Goal: Communication & Community: Connect with others

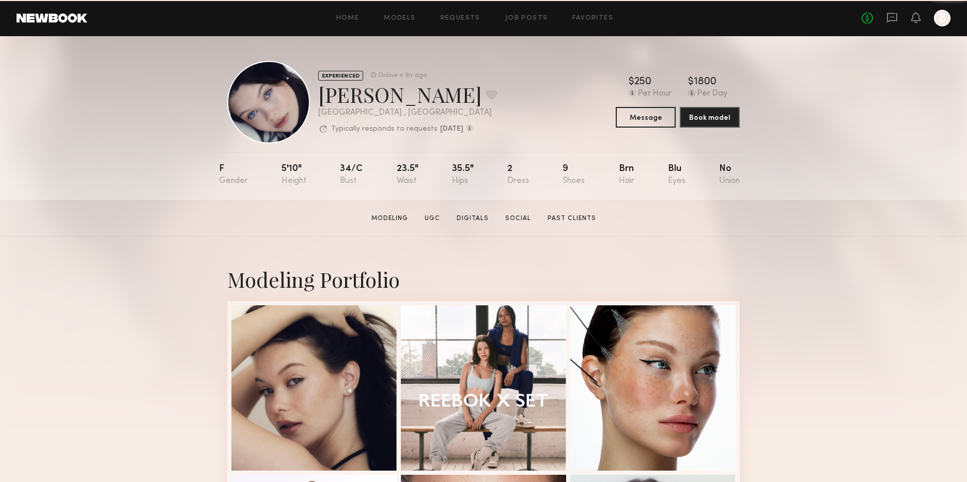
click at [594, 28] on header "Home Models Requests Job Posts Favorites Sign Out No fees up to $5,000 B" at bounding box center [483, 18] width 967 height 36
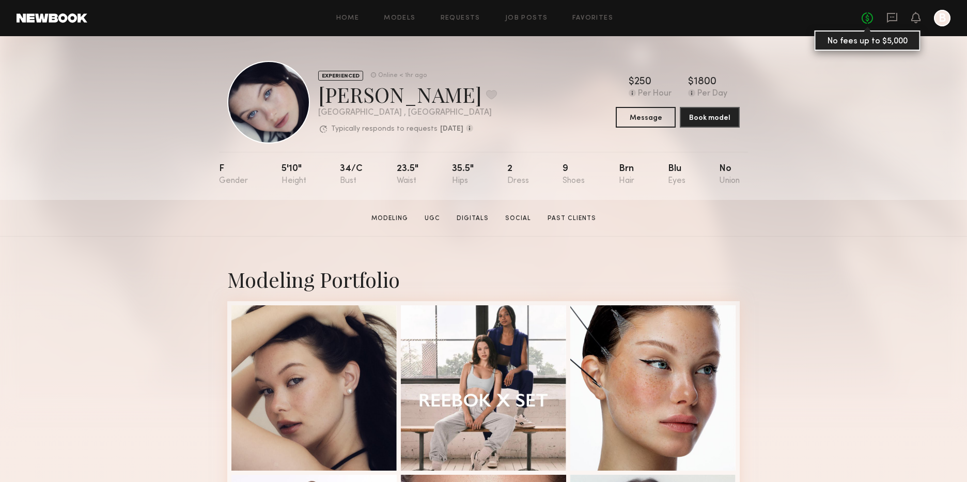
click at [863, 12] on link "No fees up to $5,000" at bounding box center [867, 17] width 11 height 11
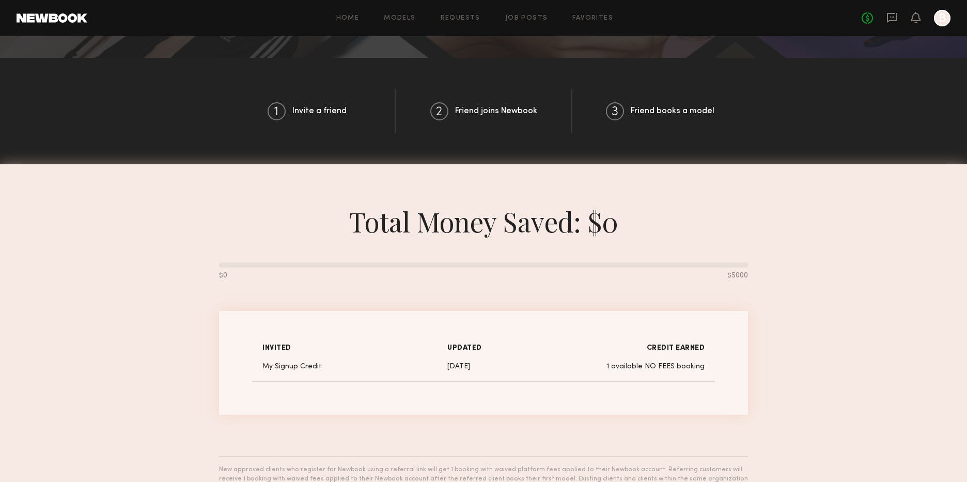
scroll to position [463, 0]
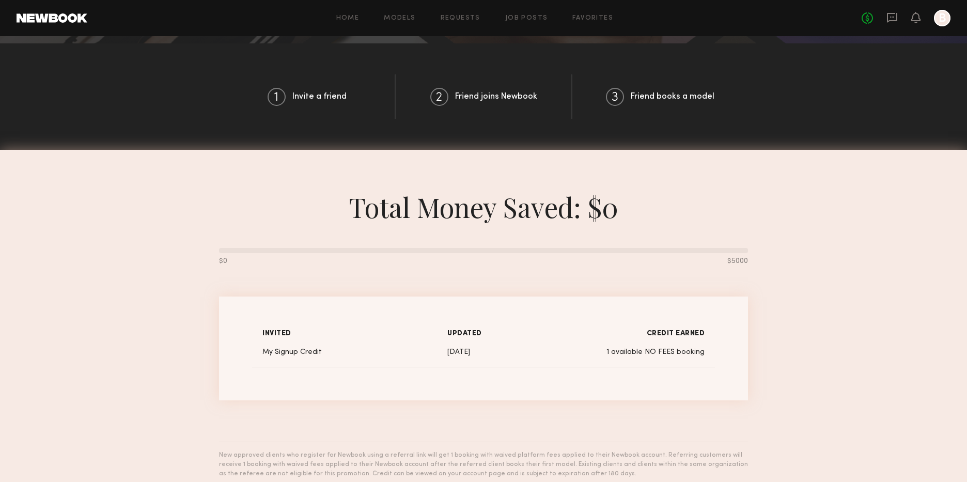
click at [595, 24] on div "Home Models Requests Job Posts Favorites Sign Out No fees up to $5,000 B" at bounding box center [518, 18] width 863 height 17
click at [868, 19] on link "No fees up to $5,000" at bounding box center [867, 17] width 11 height 11
click at [897, 17] on icon at bounding box center [892, 18] width 10 height 10
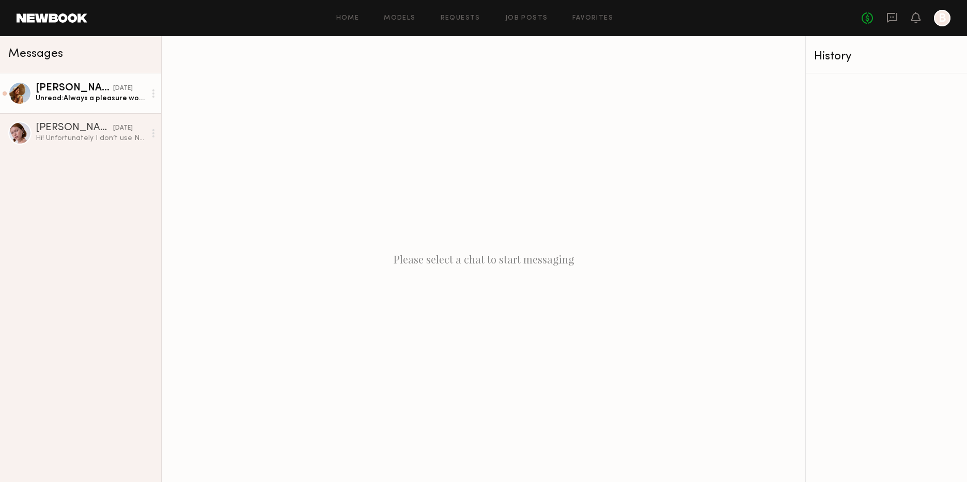
click at [92, 84] on div "[PERSON_NAME]" at bounding box center [75, 88] width 78 height 10
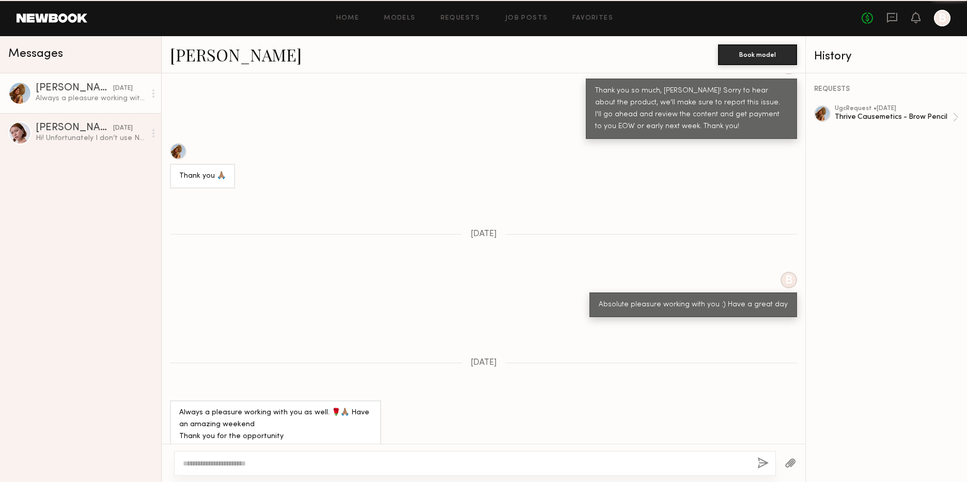
scroll to position [971, 0]
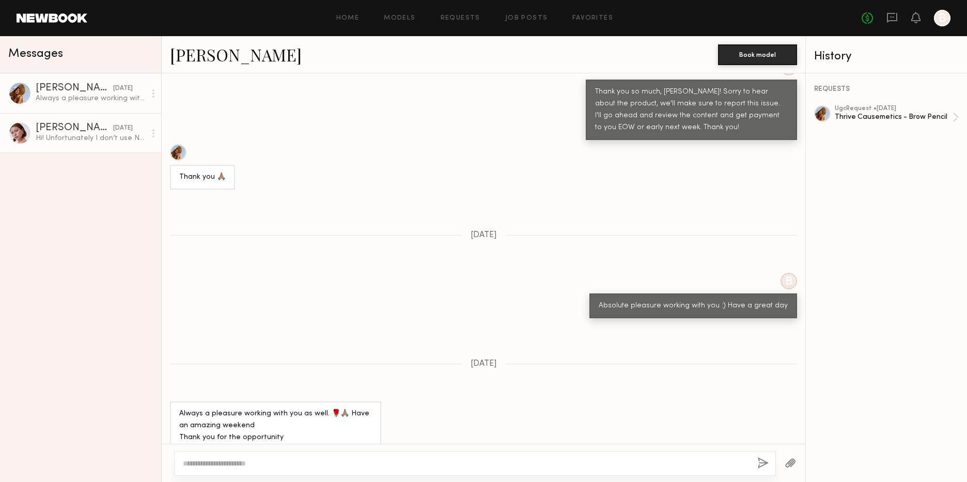
click at [62, 135] on div "Hi! Unfortunately I don’t use Newbook any more because I’m signed to an agency.…" at bounding box center [91, 138] width 110 height 10
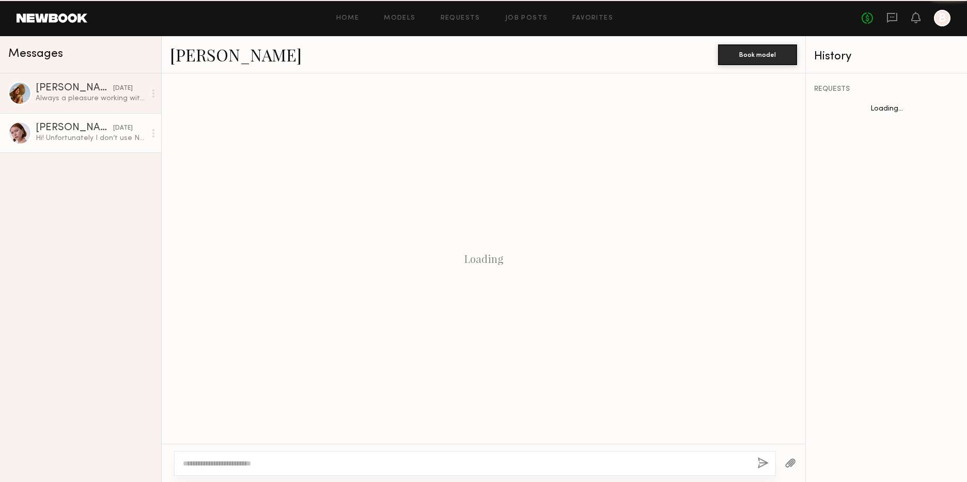
scroll to position [182, 0]
